Goal: Information Seeking & Learning: Learn about a topic

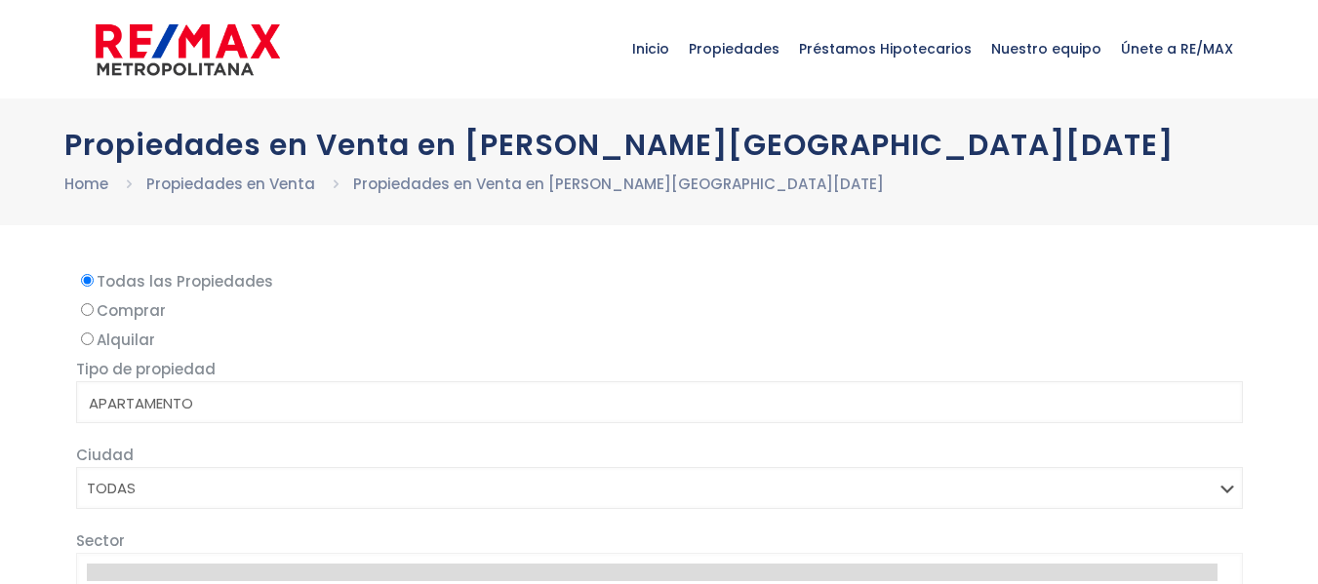
select select
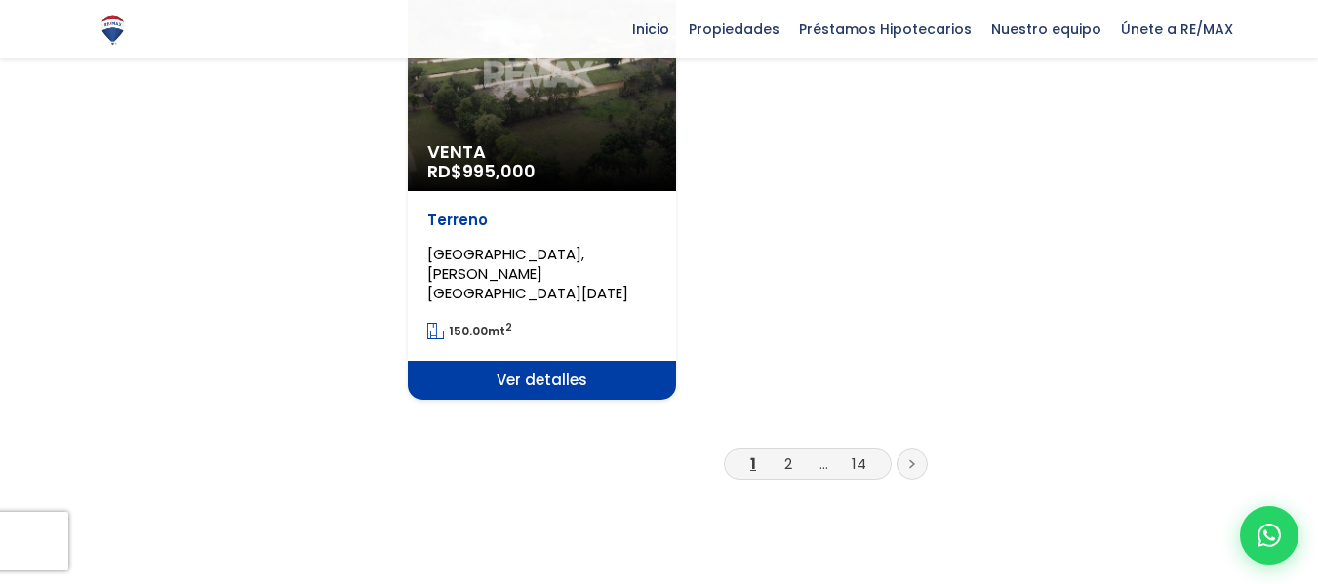
scroll to position [2655, 0]
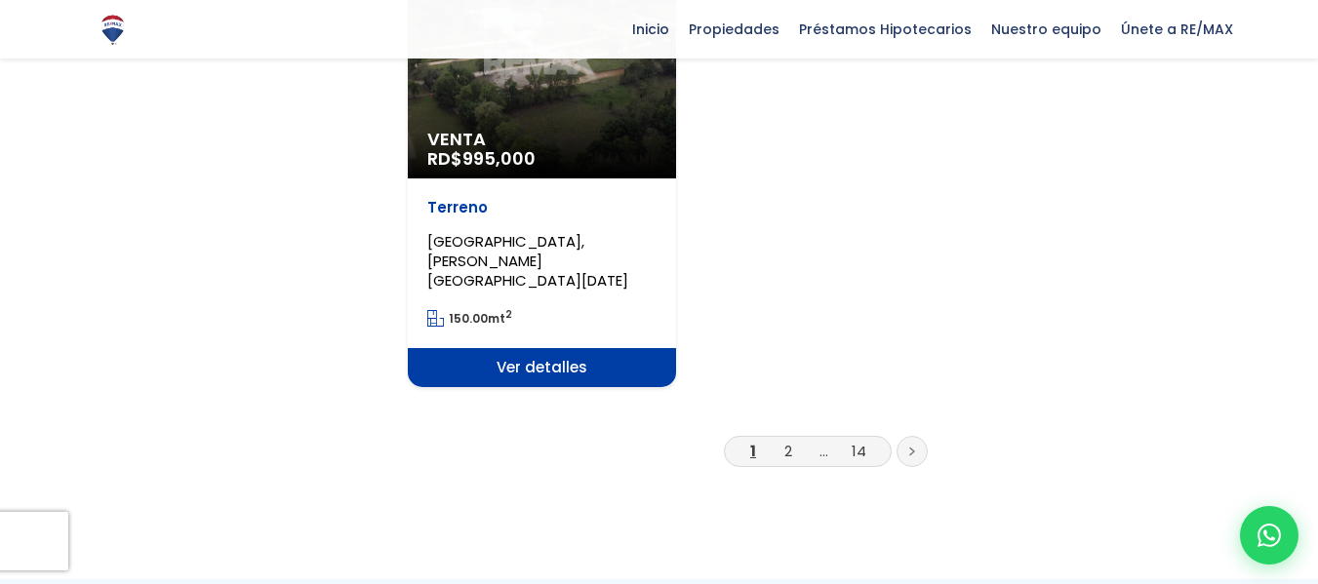
click at [907, 436] on link at bounding box center [911, 451] width 31 height 31
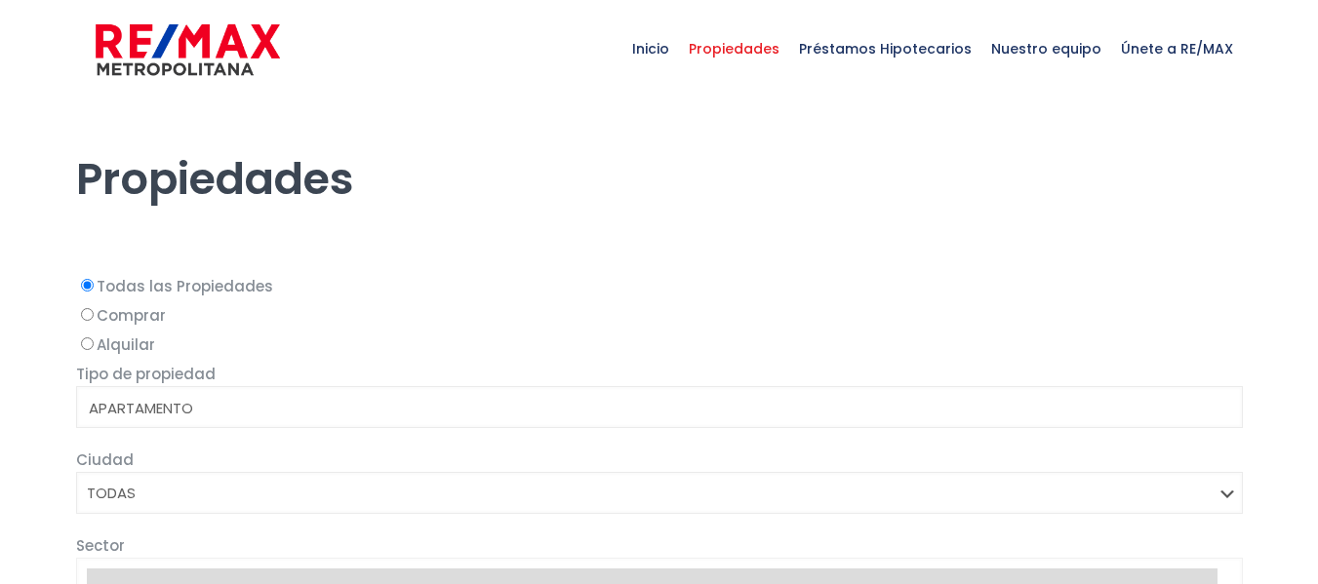
select select
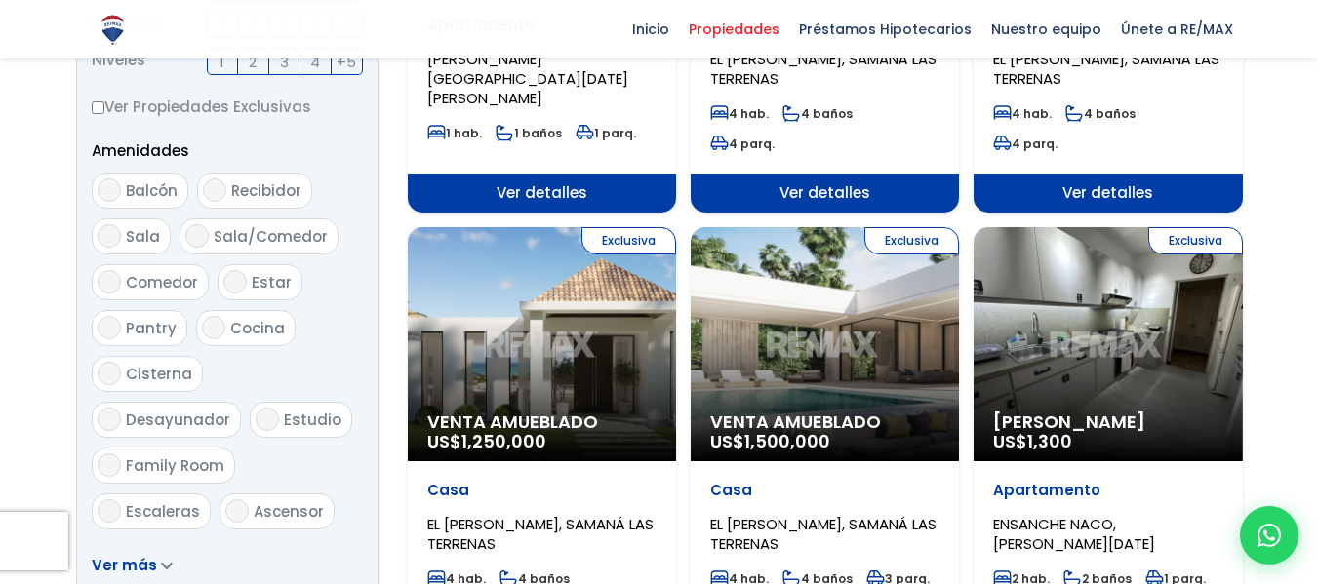
scroll to position [959, 0]
